Goal: Find specific page/section: Find specific page/section

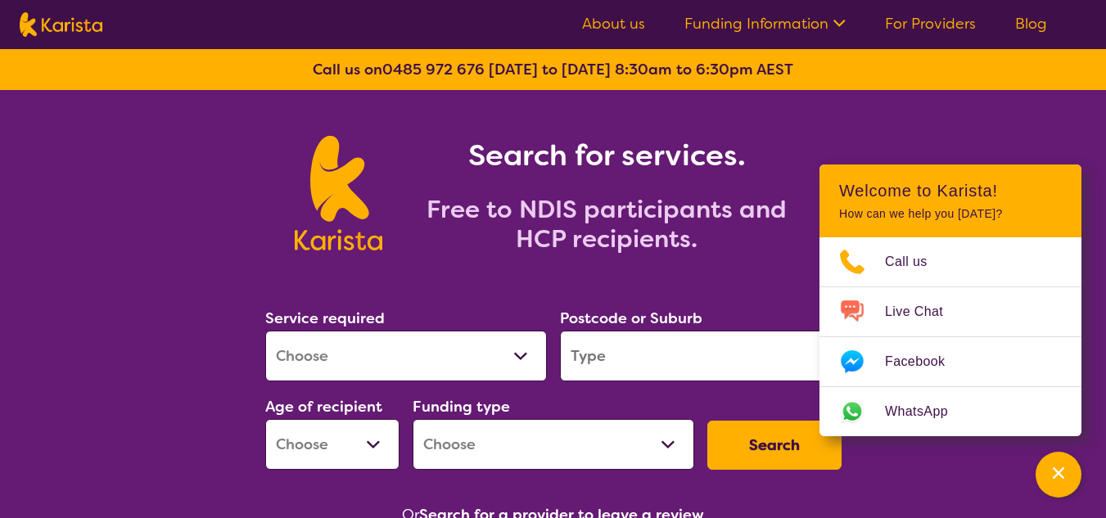
select select "Speech therapy"
click at [265, 331] on select "Allied Health Assistant Assessment ([MEDICAL_DATA] or [MEDICAL_DATA]) Behaviour…" at bounding box center [406, 356] width 282 height 51
click at [653, 369] on input "search" at bounding box center [701, 356] width 282 height 51
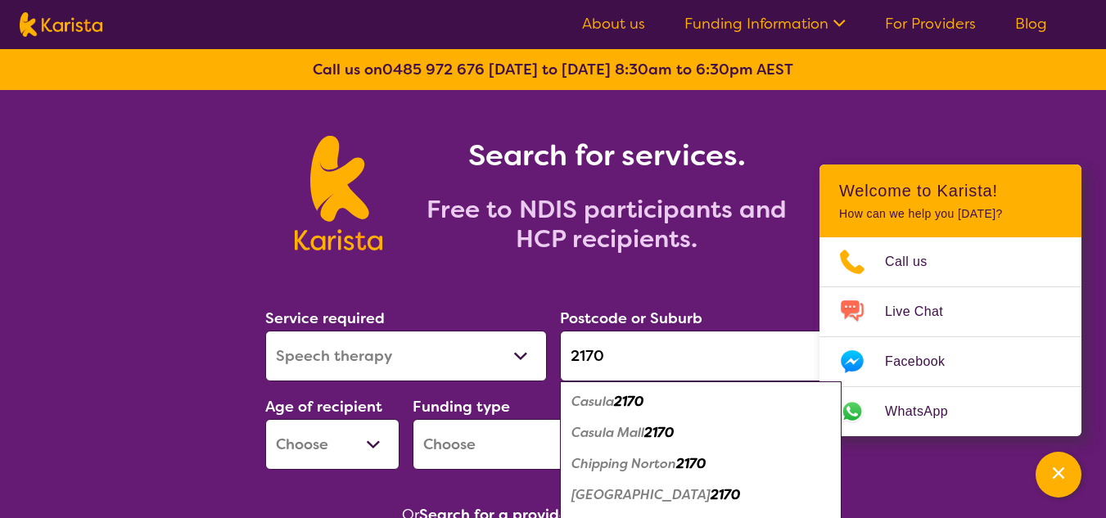
type input "2170"
click at [628, 406] on em "2170" at bounding box center [628, 401] width 29 height 17
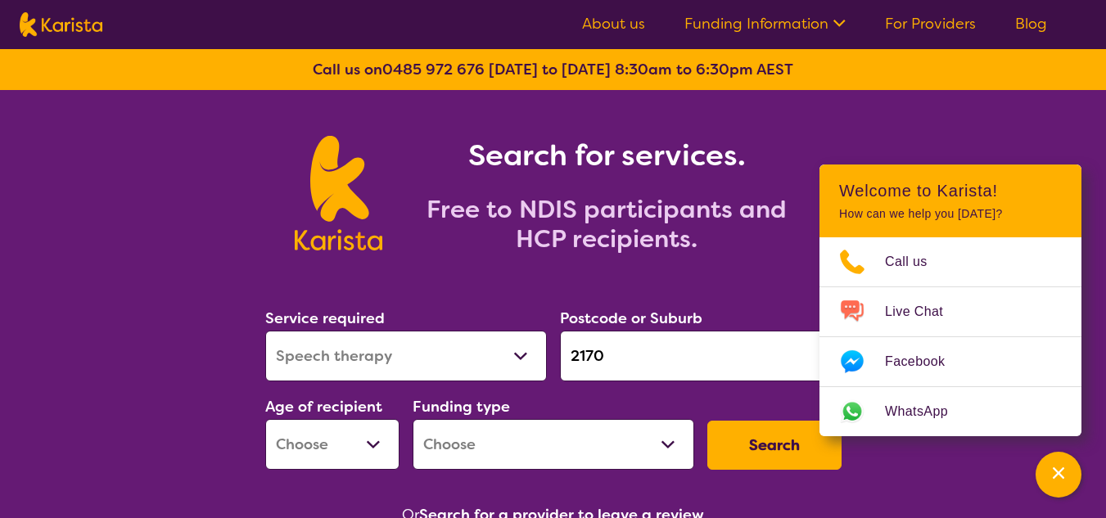
scroll to position [164, 0]
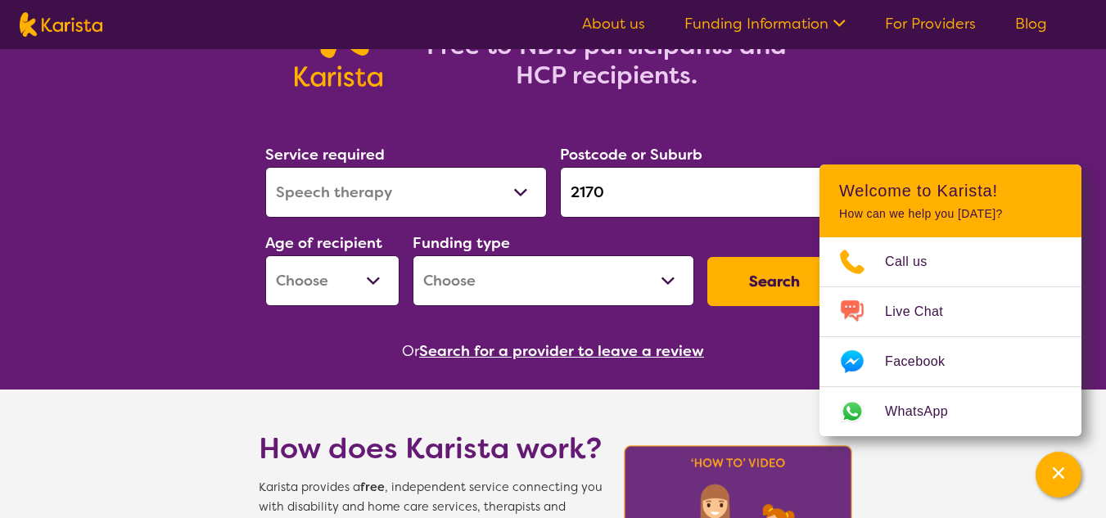
click at [364, 261] on select "Early Childhood - 0 to 9 Child - 10 to 11 Adolescent - 12 to 17 Adult - 18 to 6…" at bounding box center [332, 280] width 134 height 51
select select "AS"
click at [265, 255] on select "Early Childhood - 0 to 9 Child - 10 to 11 Adolescent - 12 to 17 Adult - 18 to 6…" at bounding box center [332, 280] width 134 height 51
click at [567, 291] on select "Home Care Package (HCP) National Disability Insurance Scheme (NDIS) I don't know" at bounding box center [554, 280] width 282 height 51
select select "NDIS"
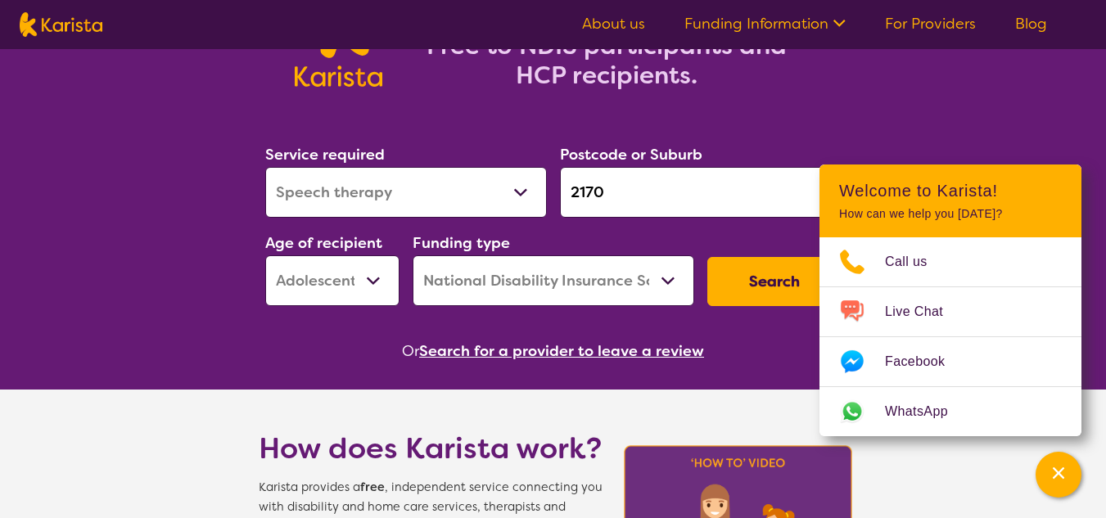
click at [413, 255] on select "Home Care Package (HCP) National Disability Insurance Scheme (NDIS) I don't know" at bounding box center [554, 280] width 282 height 51
click at [754, 275] on button "Search" at bounding box center [775, 281] width 134 height 49
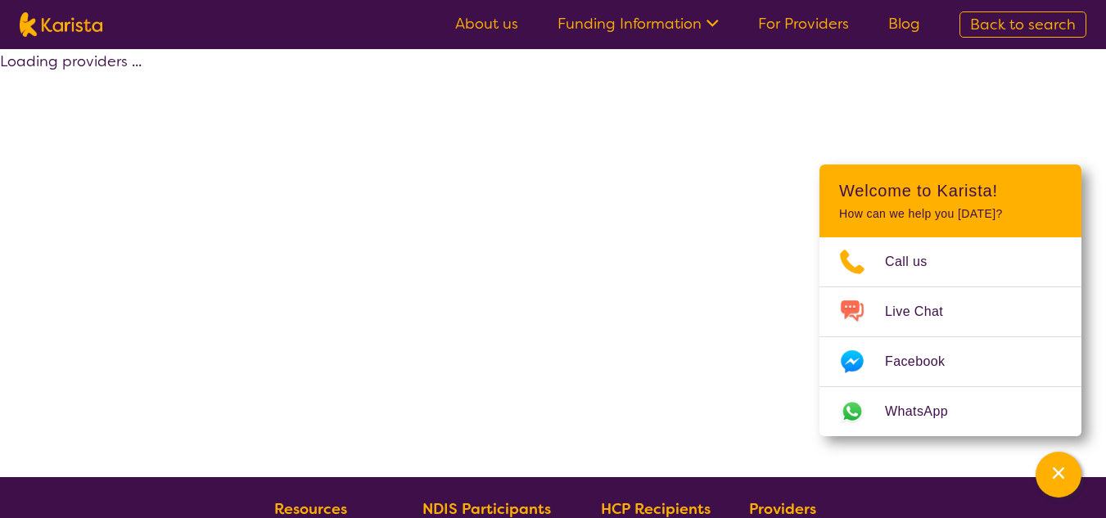
select select "by_score"
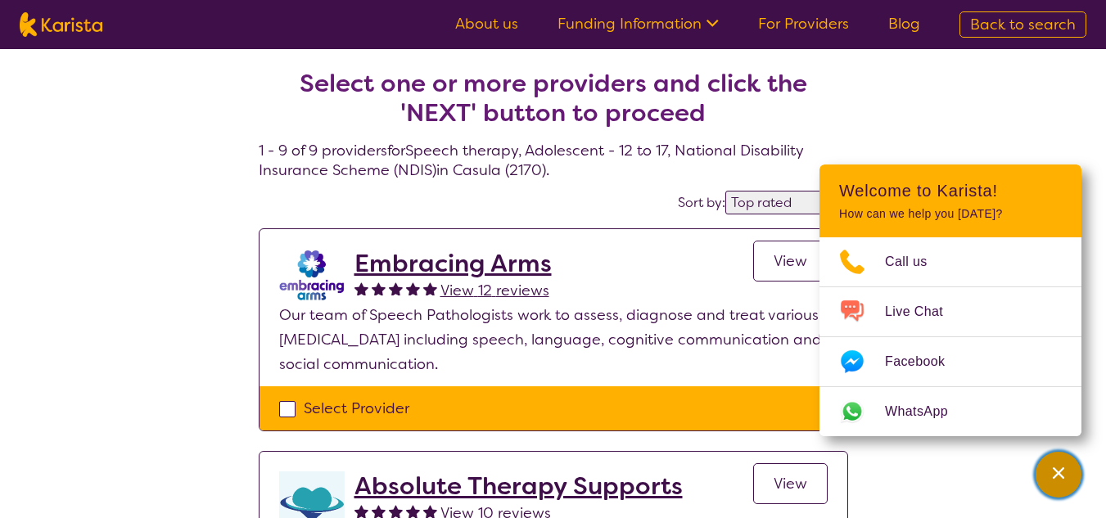
click at [1069, 475] on div "Channel Menu" at bounding box center [1058, 475] width 33 height 36
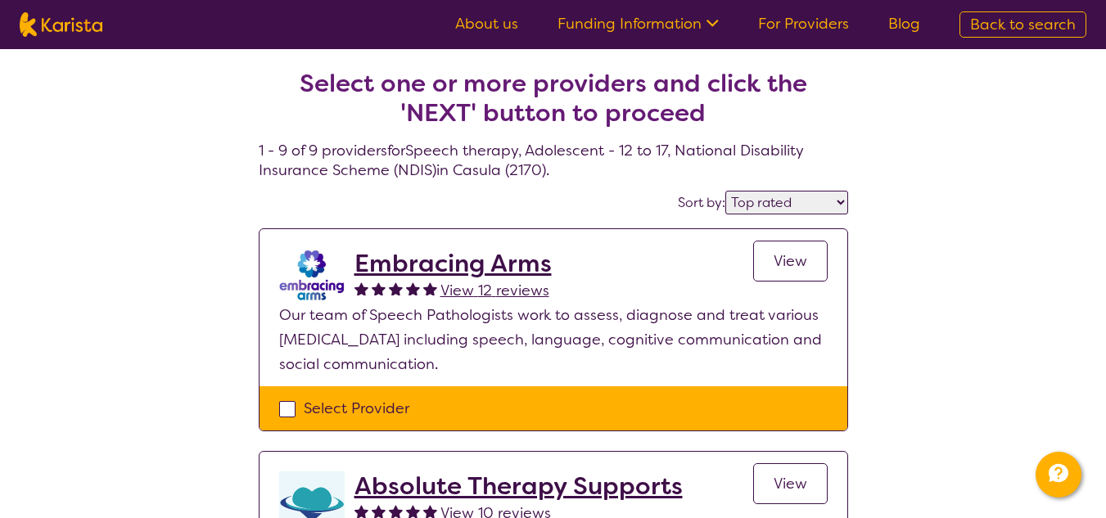
click at [468, 255] on h2 "Embracing Arms" at bounding box center [453, 263] width 197 height 29
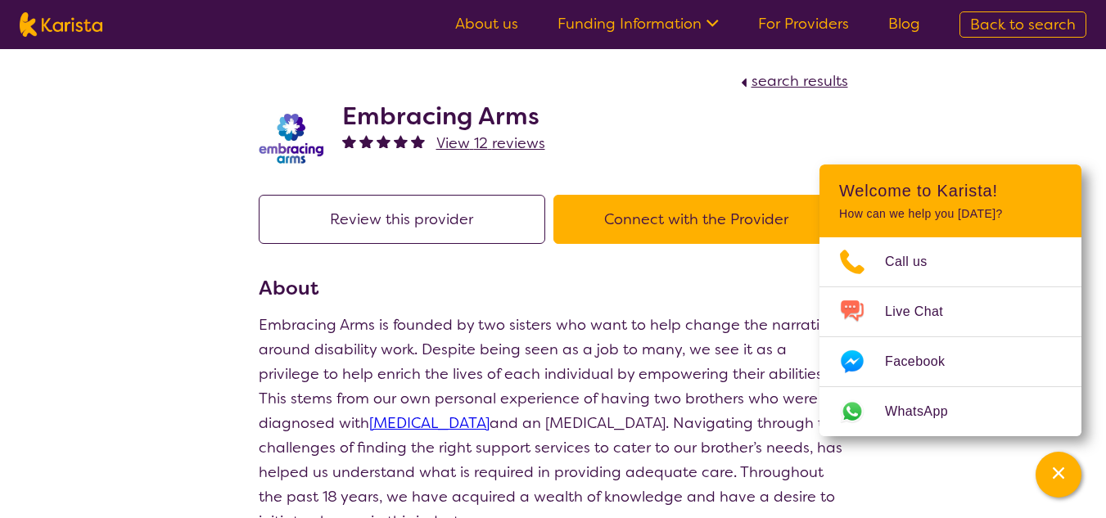
click at [676, 225] on button "Connect with the Provider" at bounding box center [697, 219] width 287 height 49
